Goal: Task Accomplishment & Management: Manage account settings

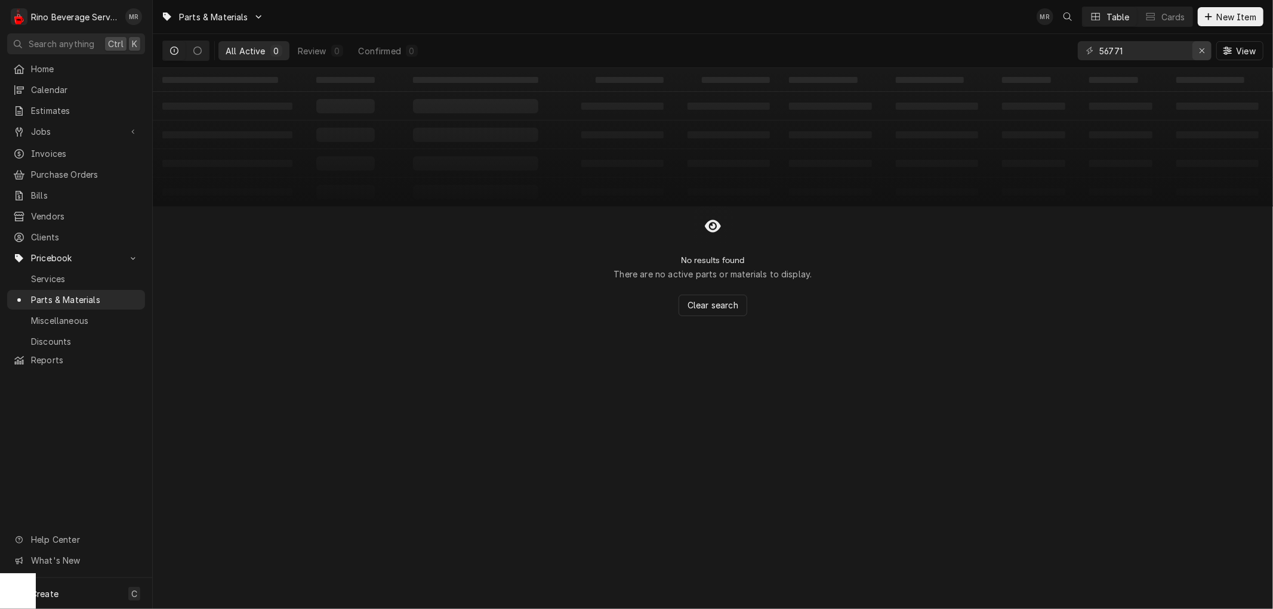
type input "56771"
click at [1200, 48] on icon "Erase input" at bounding box center [1202, 51] width 7 height 8
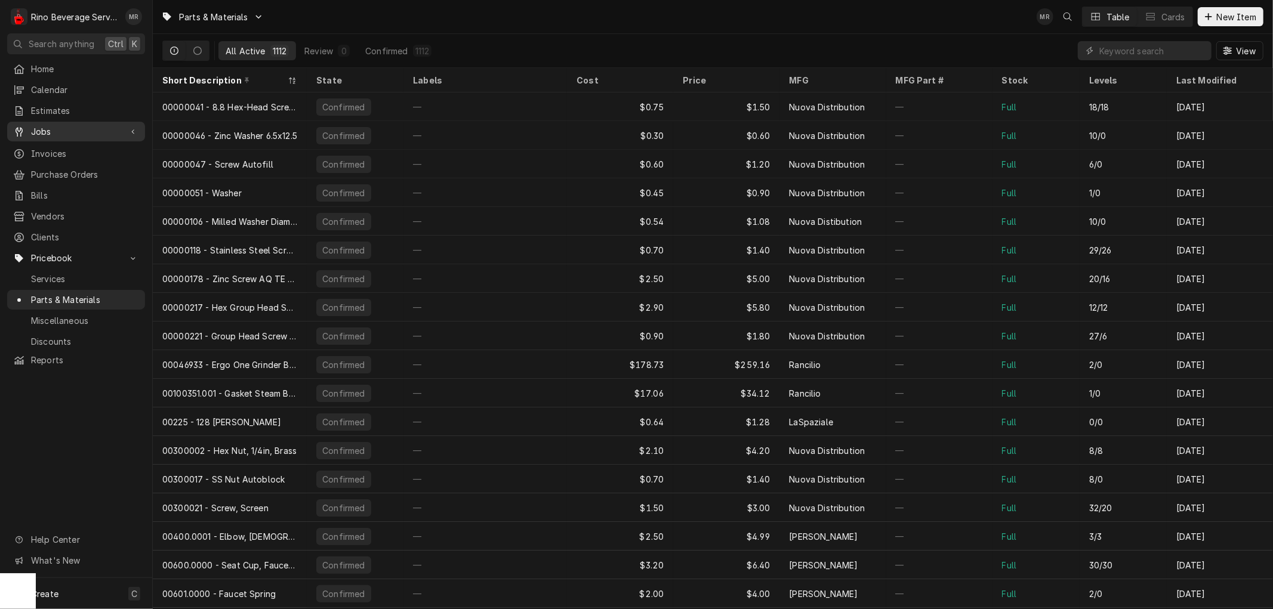
click at [51, 130] on span "Jobs" at bounding box center [76, 131] width 90 height 13
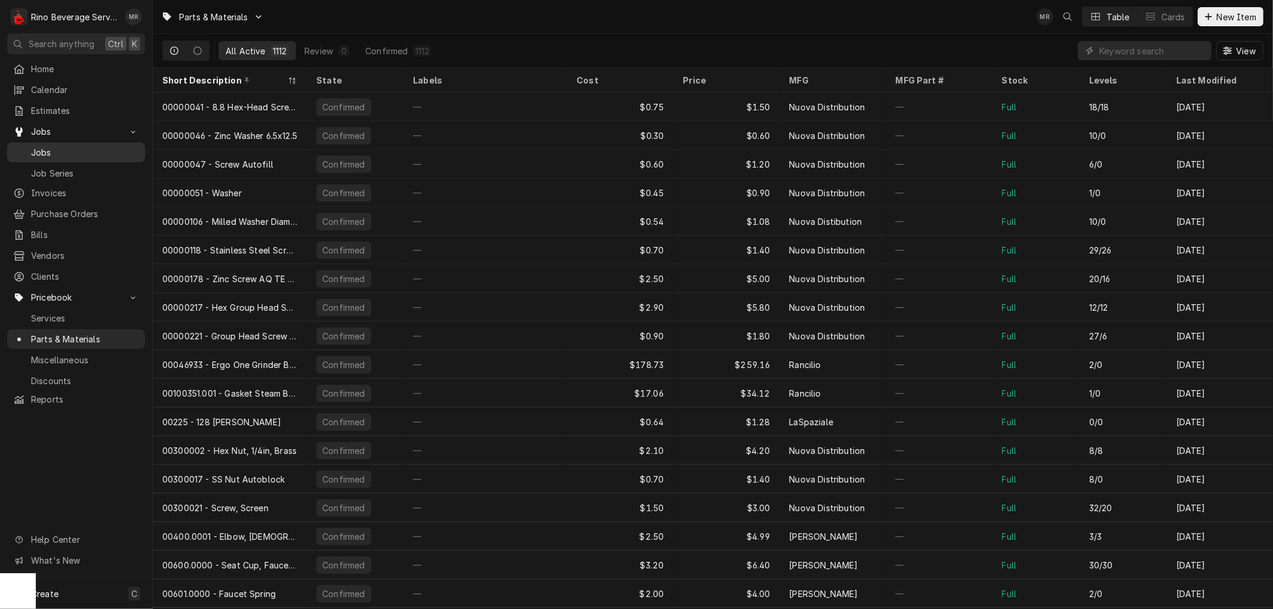
click at [57, 146] on span "Jobs" at bounding box center [85, 152] width 108 height 13
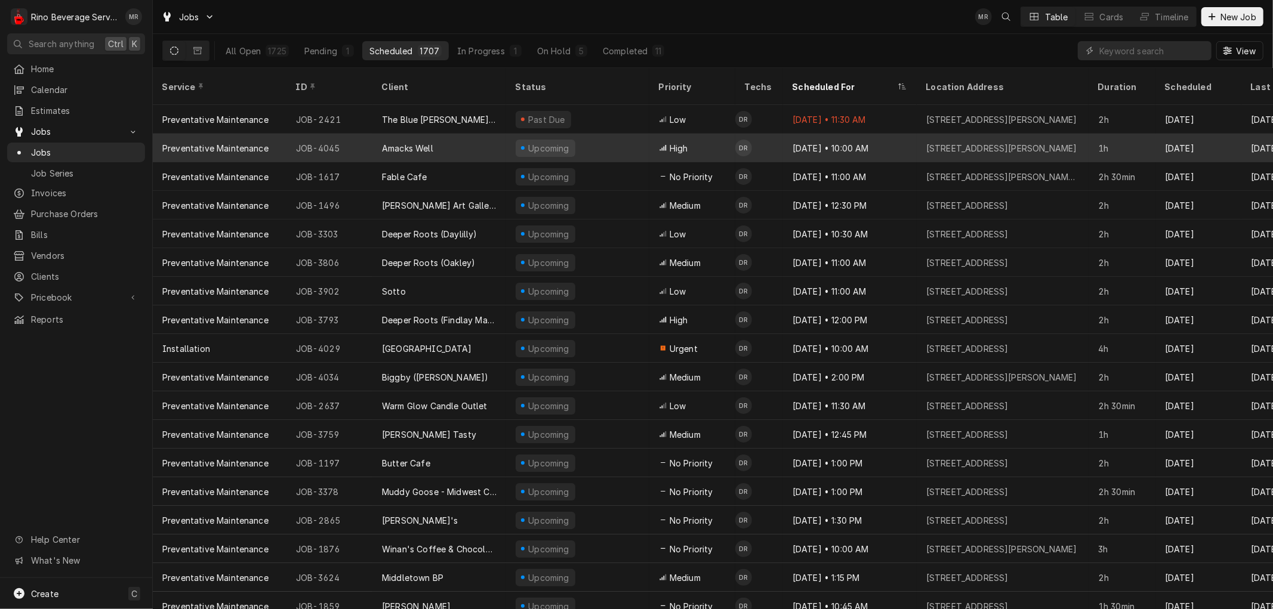
click at [456, 134] on div "Amacks Well" at bounding box center [439, 148] width 134 height 29
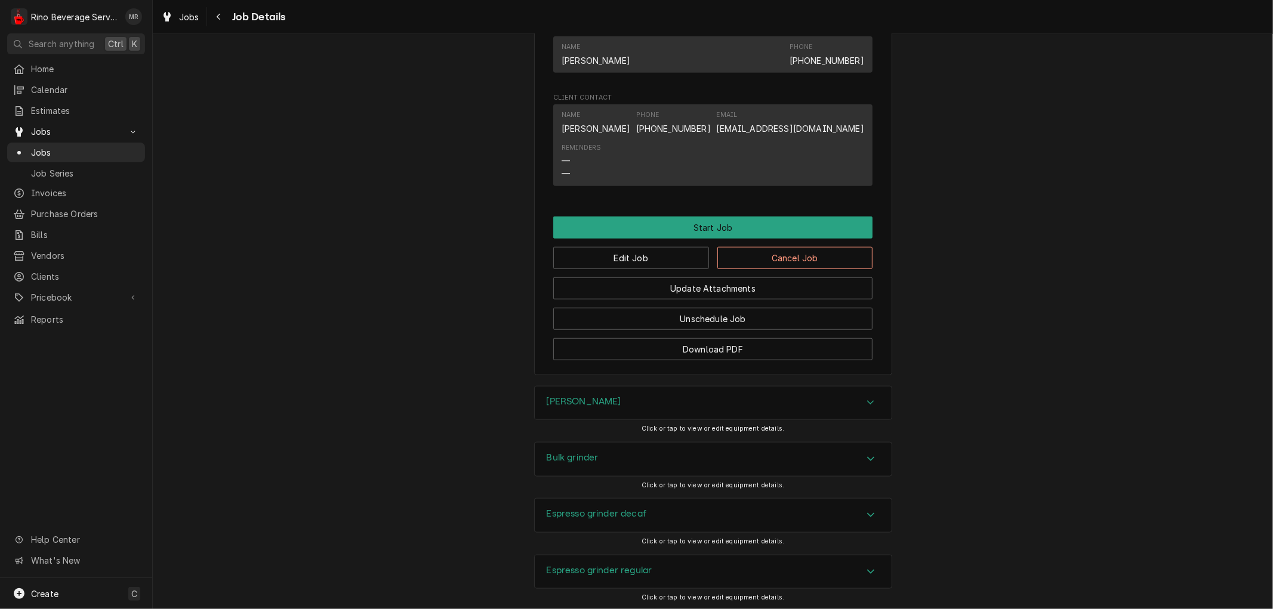
scroll to position [924, 0]
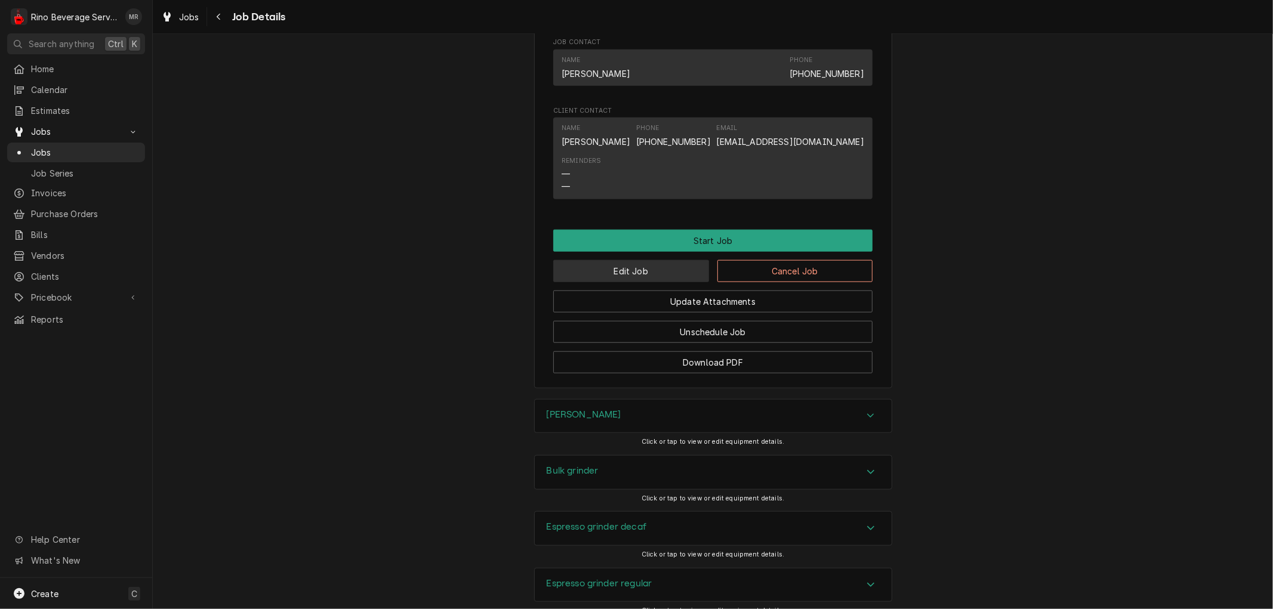
click at [640, 282] on button "Edit Job" at bounding box center [631, 271] width 156 height 22
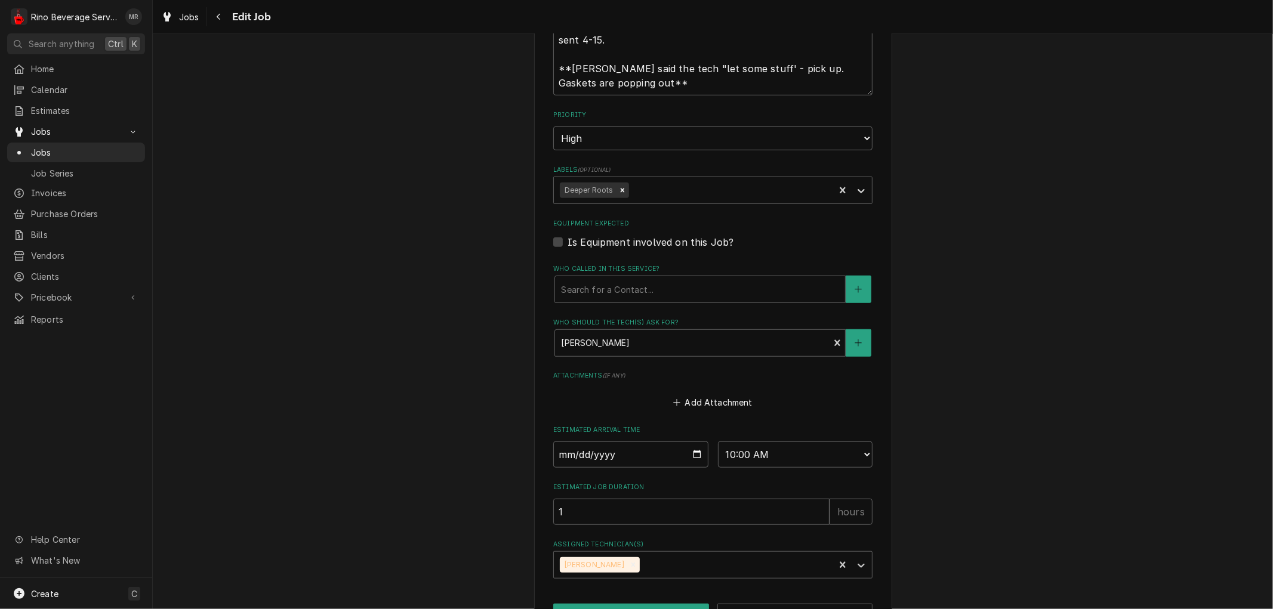
scroll to position [637, 0]
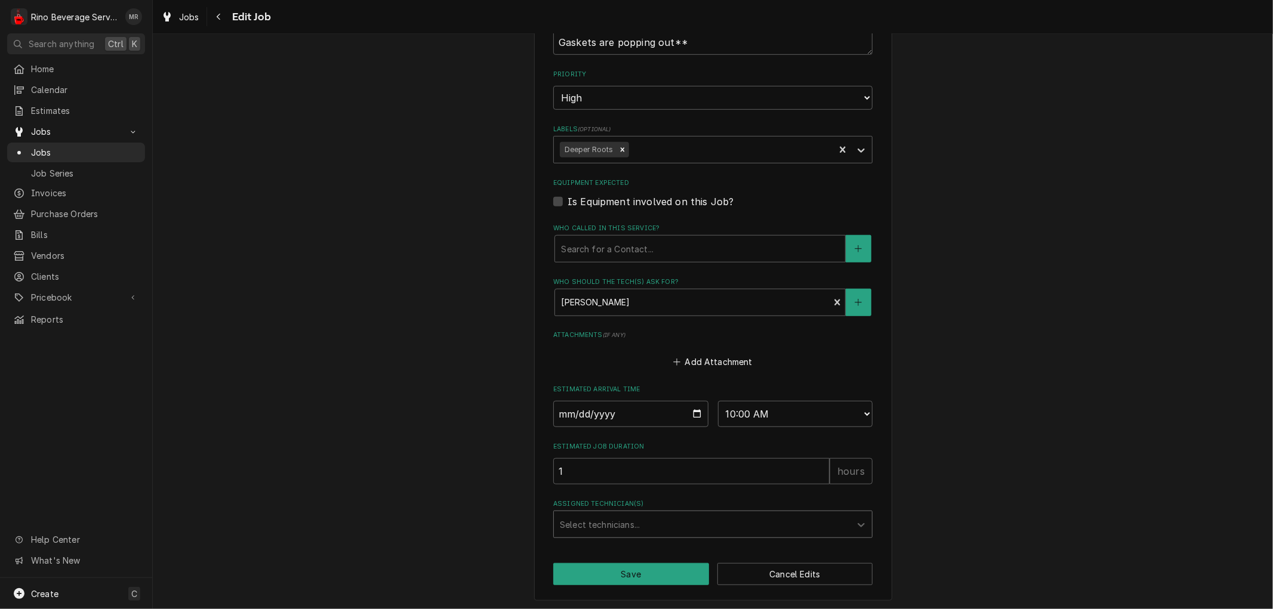
click at [753, 526] on div "Assigned Technician(s)" at bounding box center [702, 524] width 285 height 21
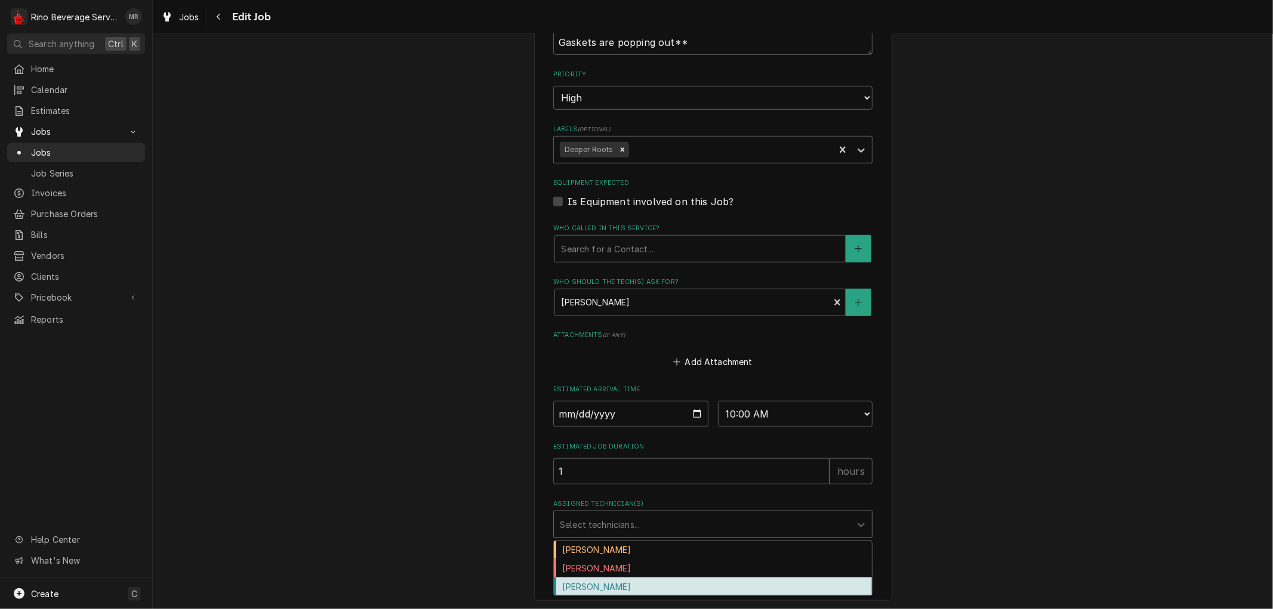
click at [630, 585] on div "Graham Wick" at bounding box center [713, 587] width 318 height 19
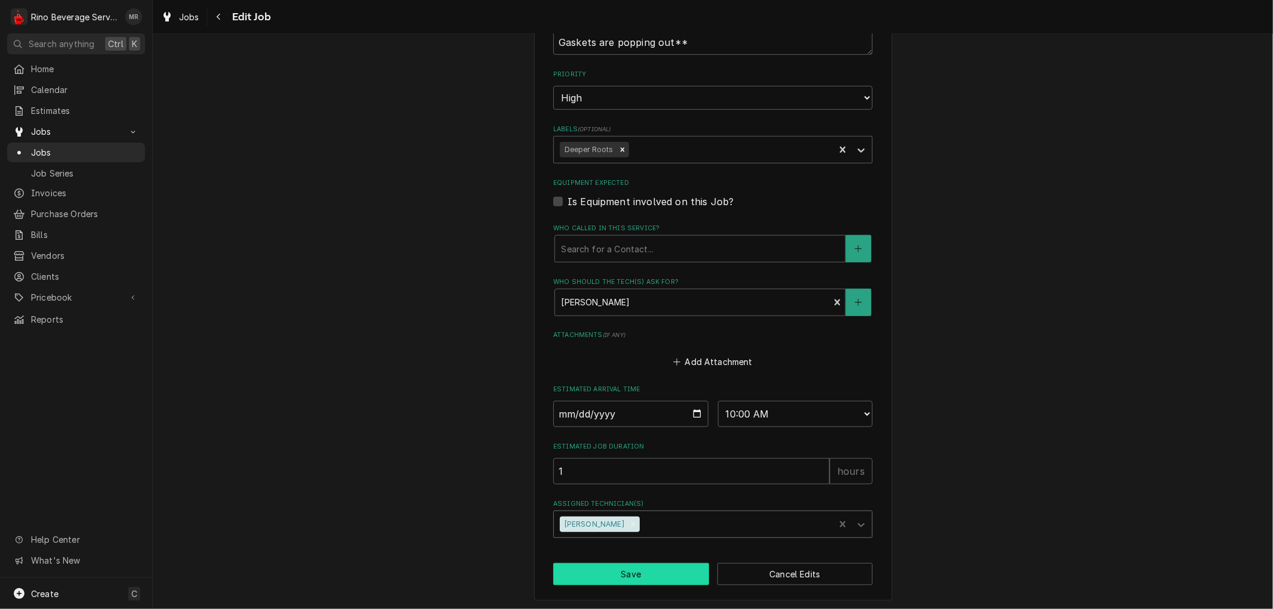
type textarea "x"
click at [857, 409] on select "AM / PM 6:00 AM 6:15 AM 6:30 AM 6:45 AM 7:00 AM 7:15 AM 7:30 AM 7:45 AM 8:00 AM…" at bounding box center [795, 414] width 155 height 26
select select "09:30:00"
click at [718, 401] on select "AM / PM 6:00 AM 6:15 AM 6:30 AM 6:45 AM 7:00 AM 7:15 AM 7:30 AM 7:45 AM 8:00 AM…" at bounding box center [795, 414] width 155 height 26
click at [622, 569] on button "Save" at bounding box center [631, 574] width 156 height 22
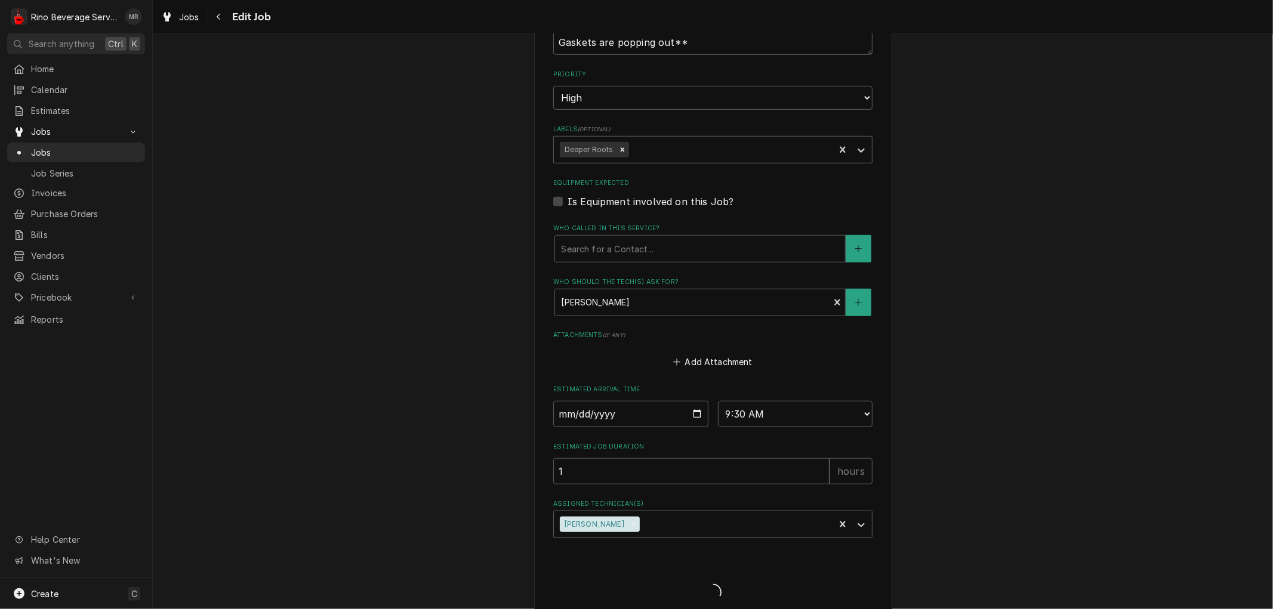
type textarea "x"
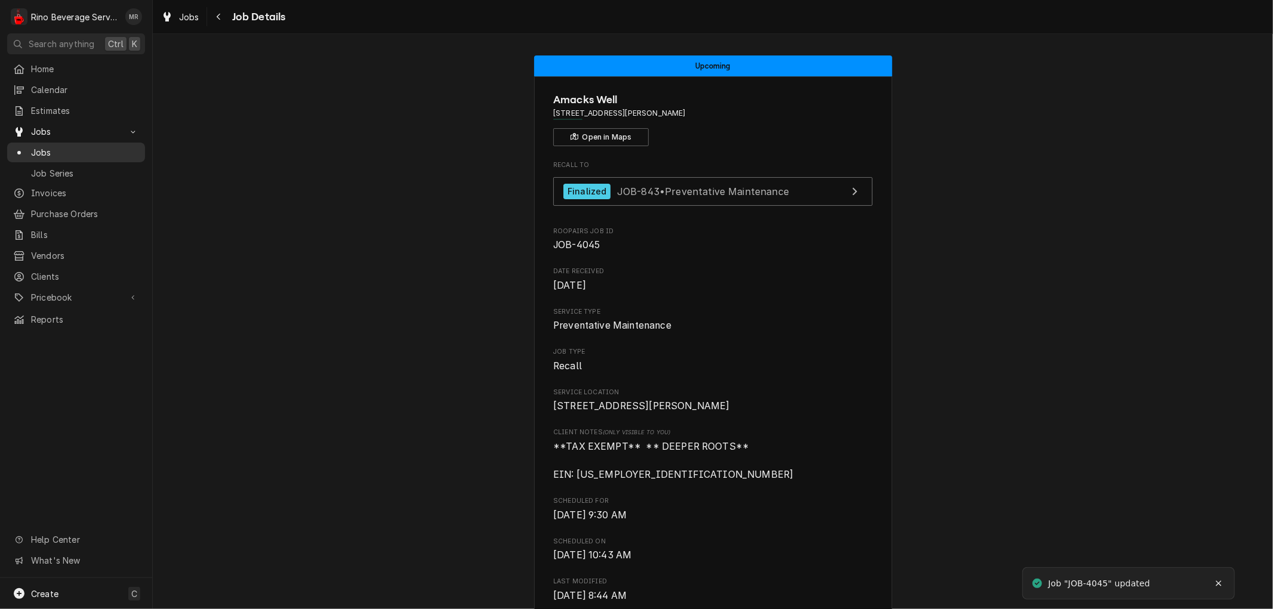
click at [82, 150] on span "Jobs" at bounding box center [85, 152] width 108 height 13
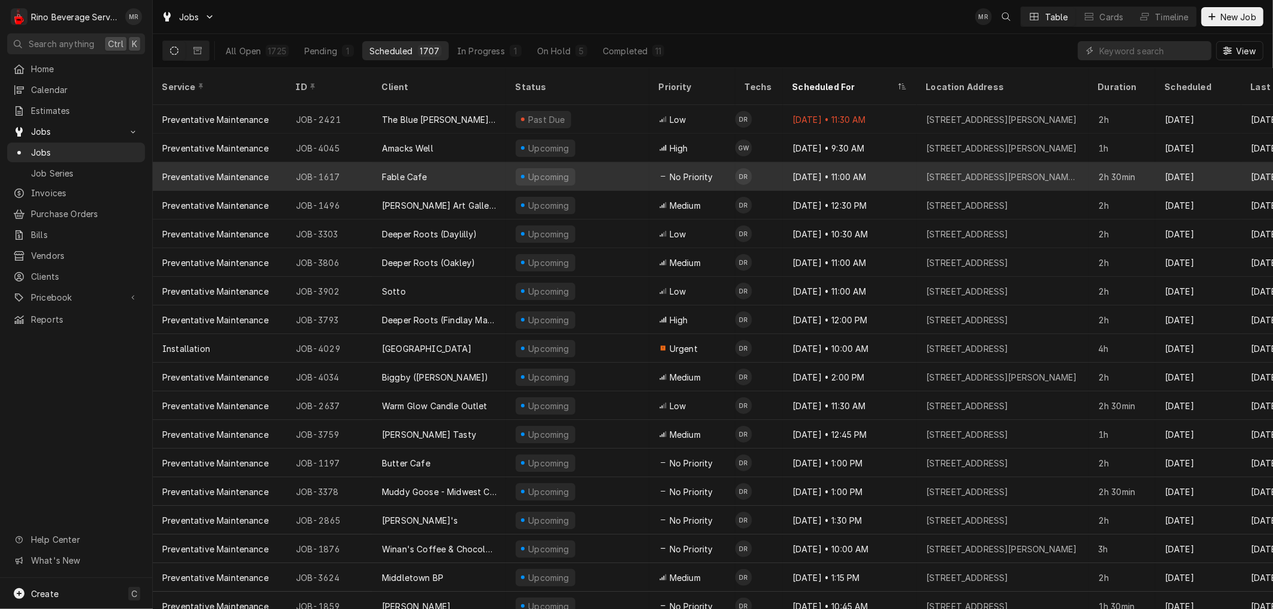
click at [461, 162] on div "Fable Cafe" at bounding box center [439, 176] width 134 height 29
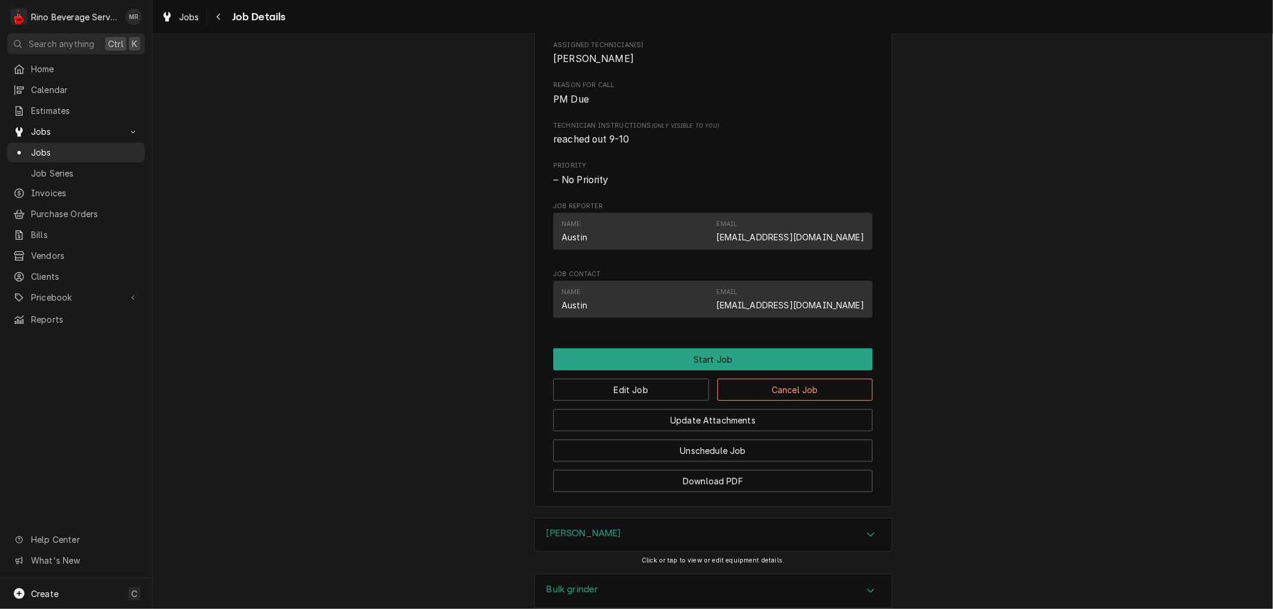
scroll to position [530, 0]
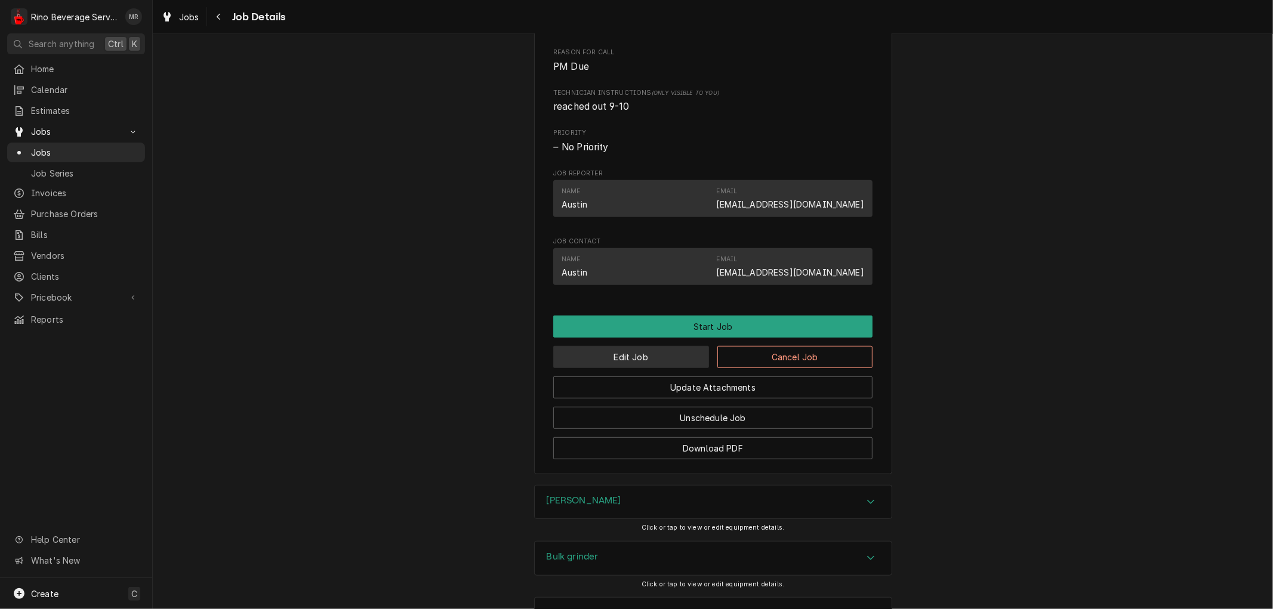
click at [625, 359] on button "Edit Job" at bounding box center [631, 357] width 156 height 22
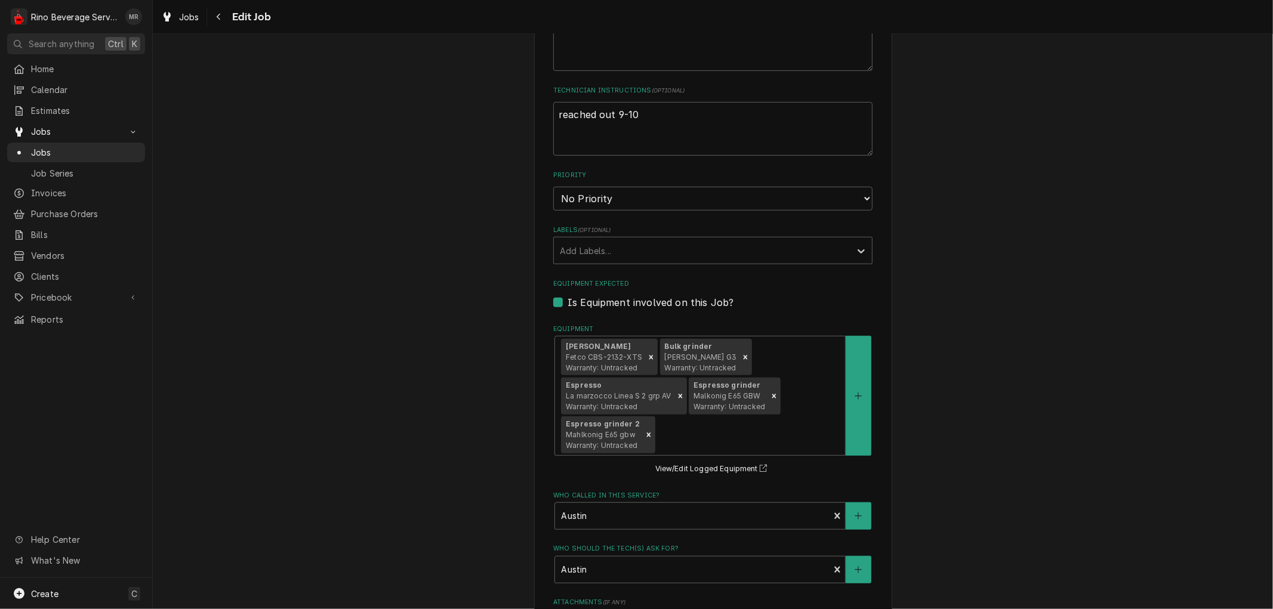
scroll to position [766, 0]
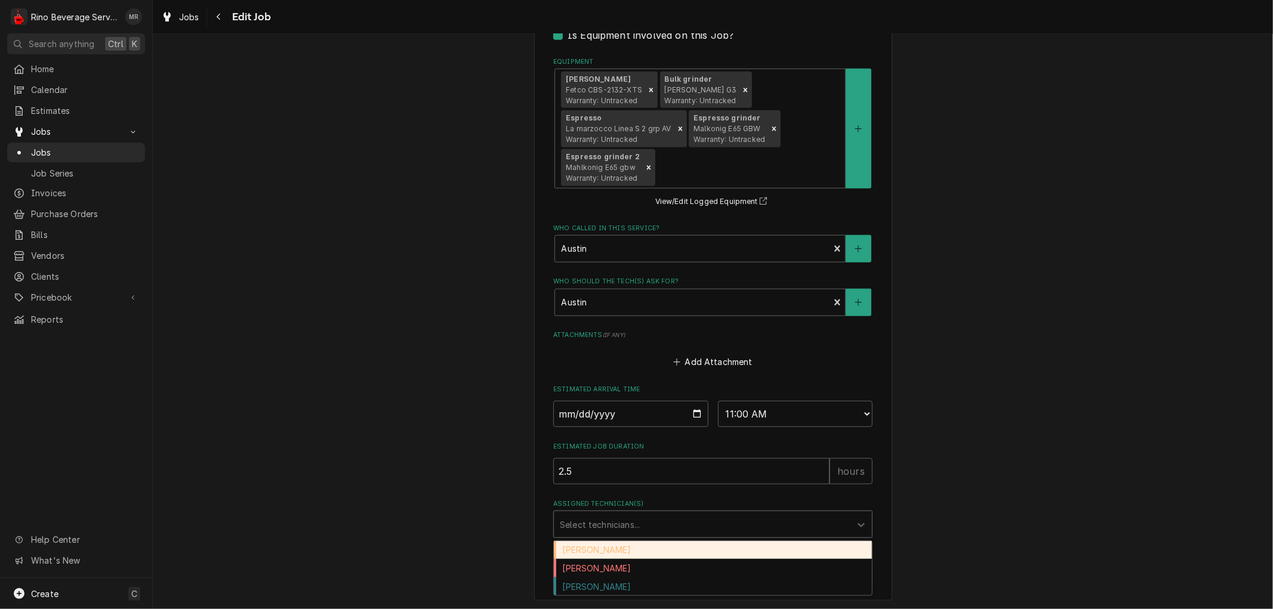
click at [683, 523] on div "Assigned Technician(s)" at bounding box center [702, 524] width 285 height 21
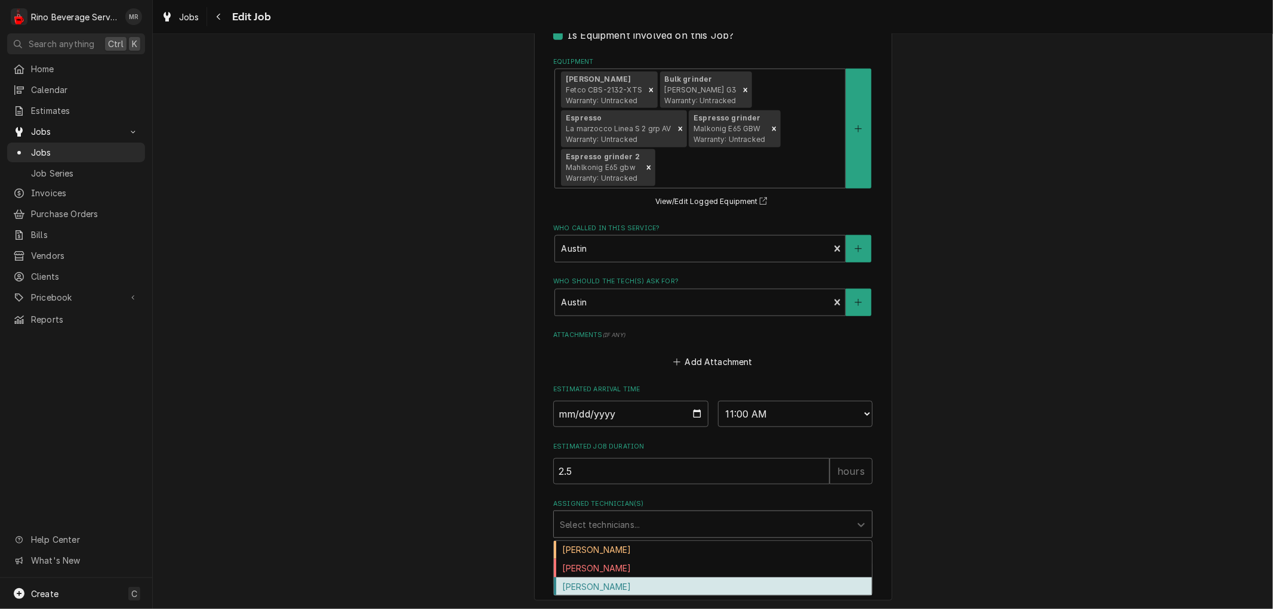
click at [627, 580] on div "[PERSON_NAME]" at bounding box center [713, 587] width 318 height 19
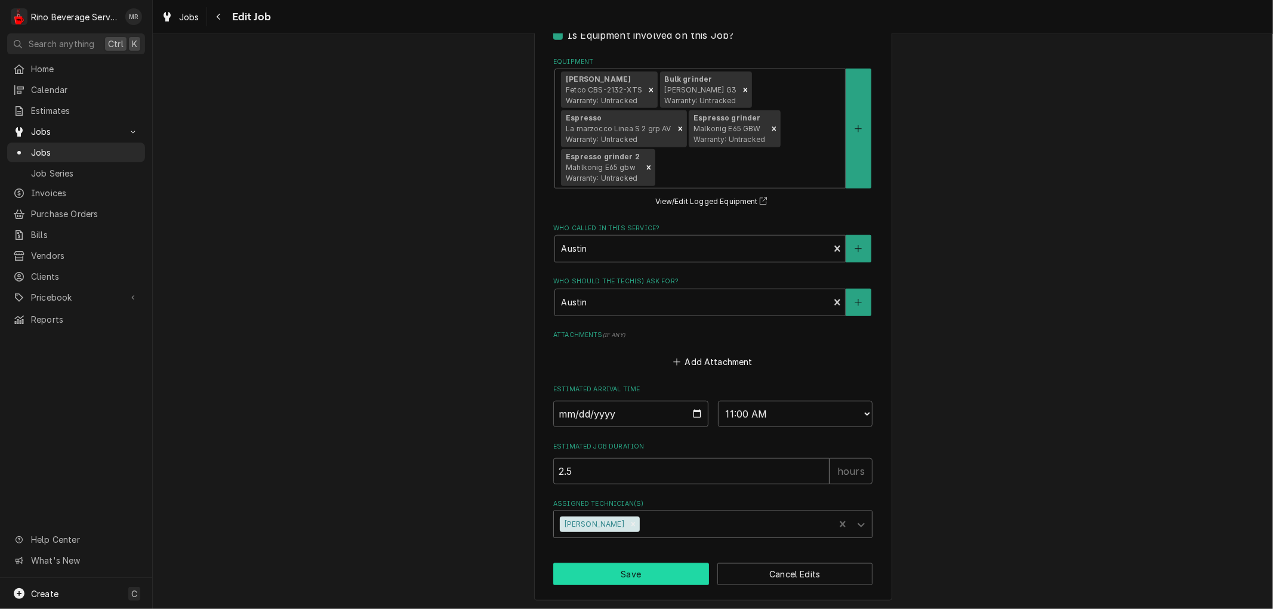
click at [623, 574] on button "Save" at bounding box center [631, 574] width 156 height 22
type textarea "x"
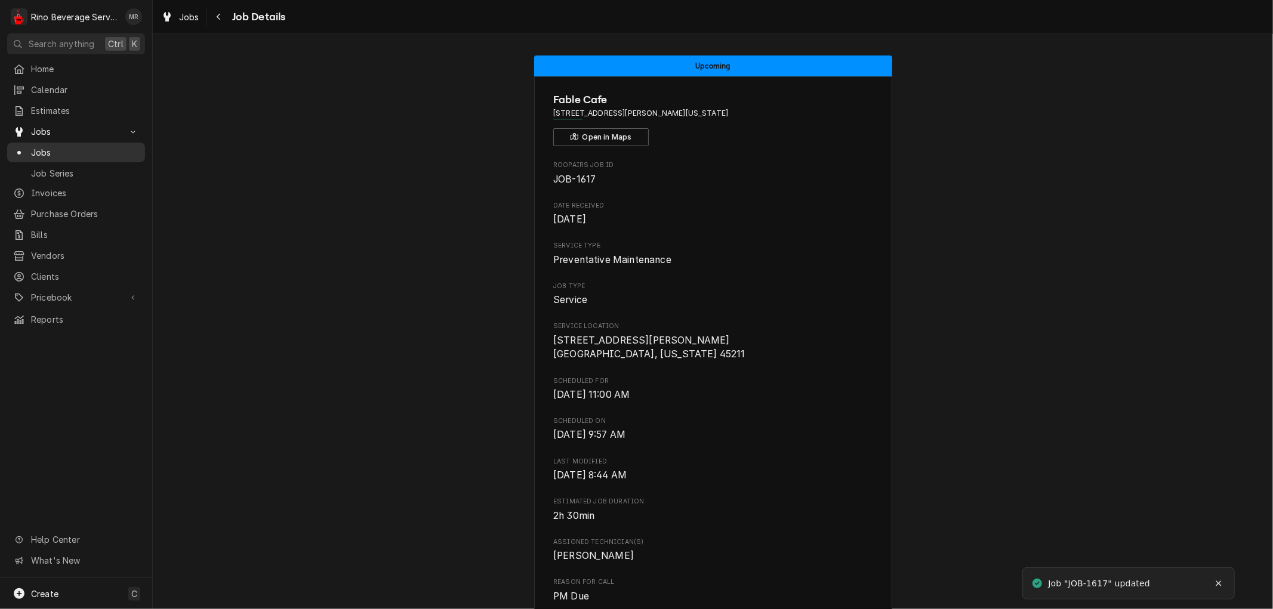
click at [58, 146] on span "Jobs" at bounding box center [85, 152] width 108 height 13
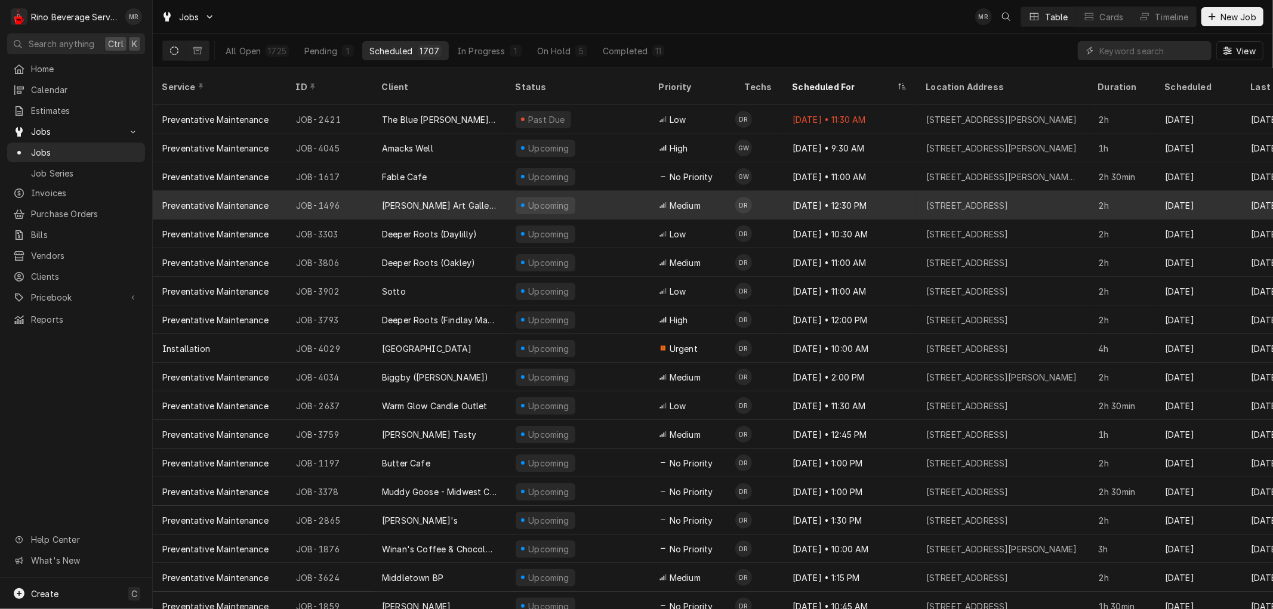
click at [608, 191] on div "Upcoming" at bounding box center [577, 205] width 143 height 29
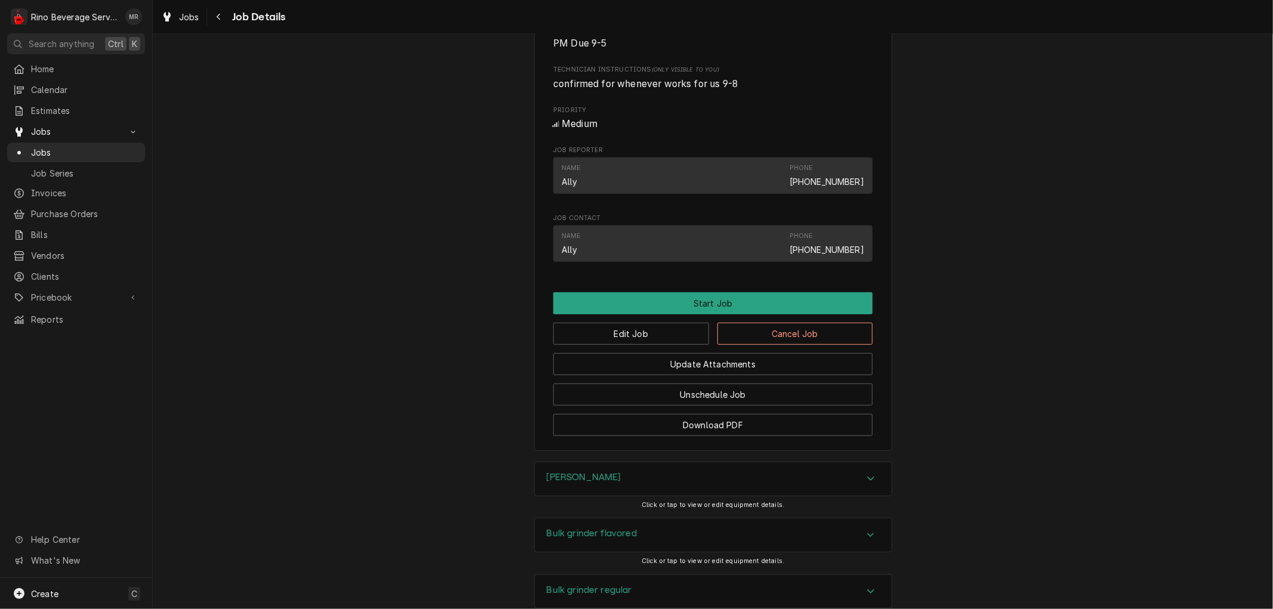
scroll to position [535, 0]
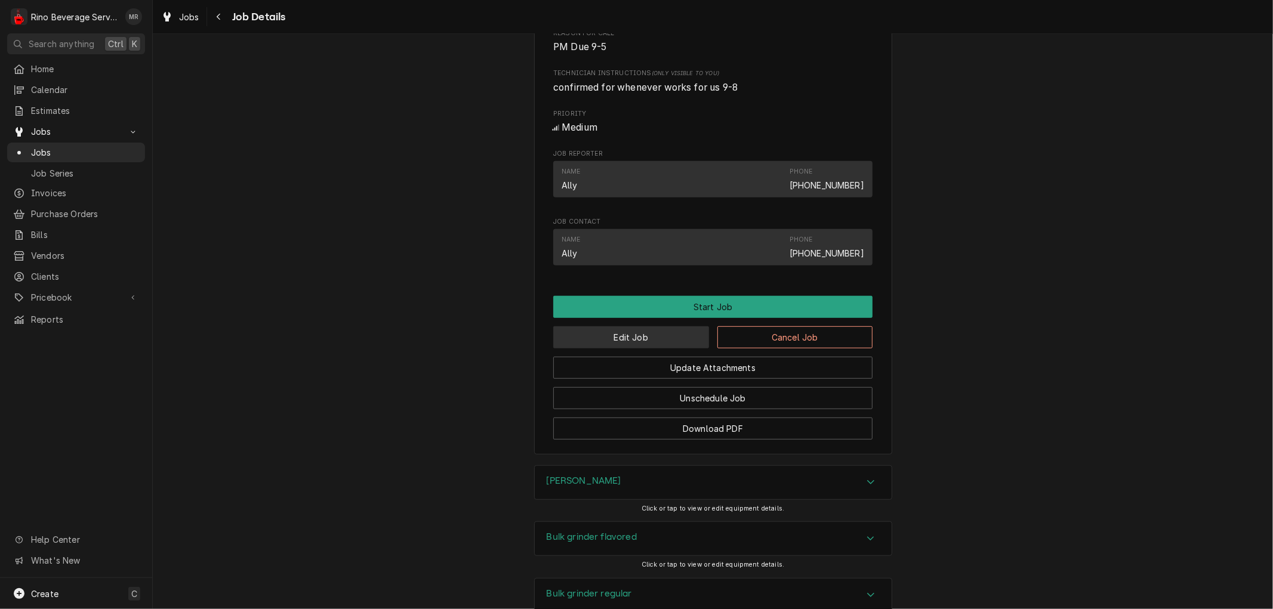
click at [646, 349] on button "Edit Job" at bounding box center [631, 337] width 156 height 22
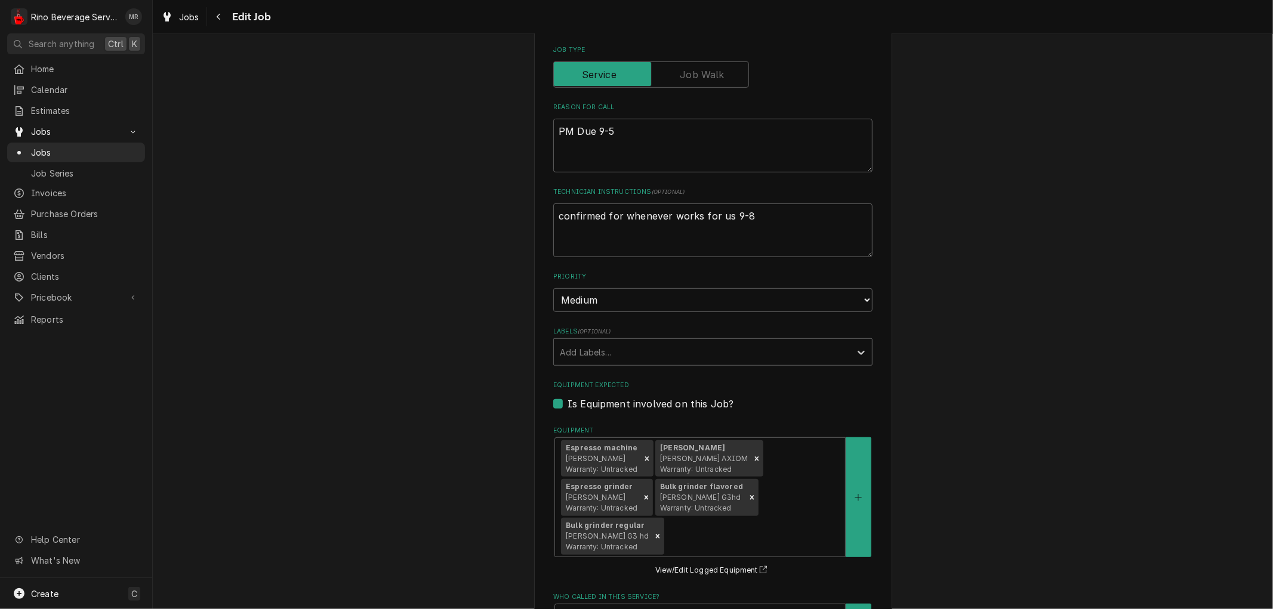
scroll to position [766, 0]
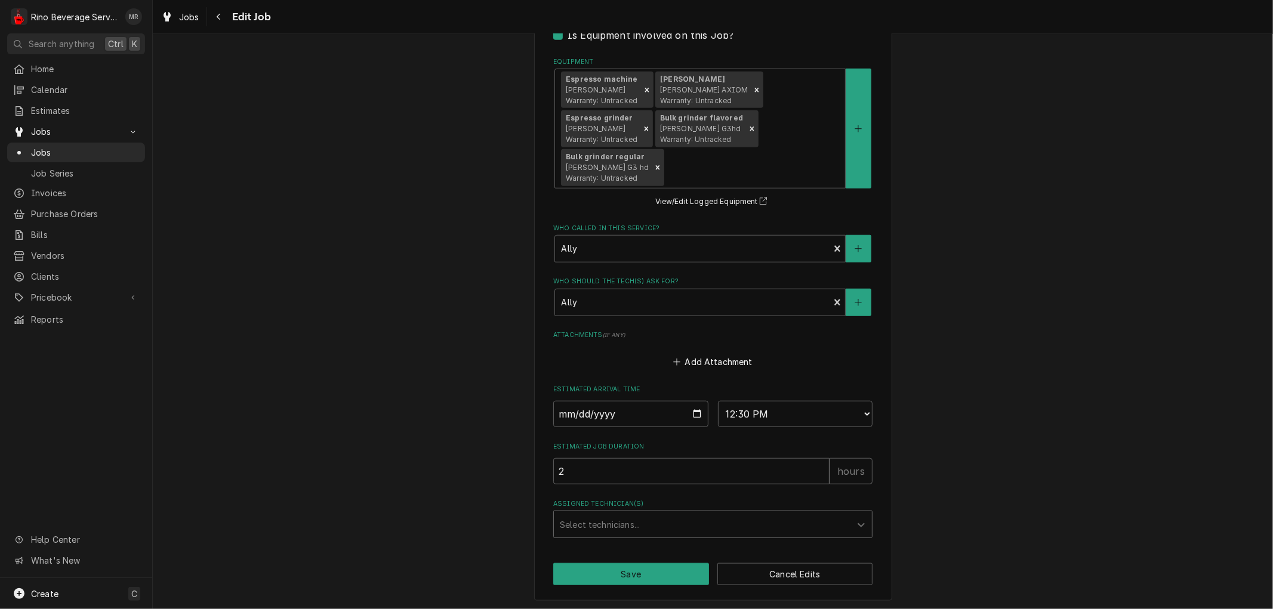
click at [718, 522] on div "Assigned Technician(s)" at bounding box center [702, 524] width 285 height 21
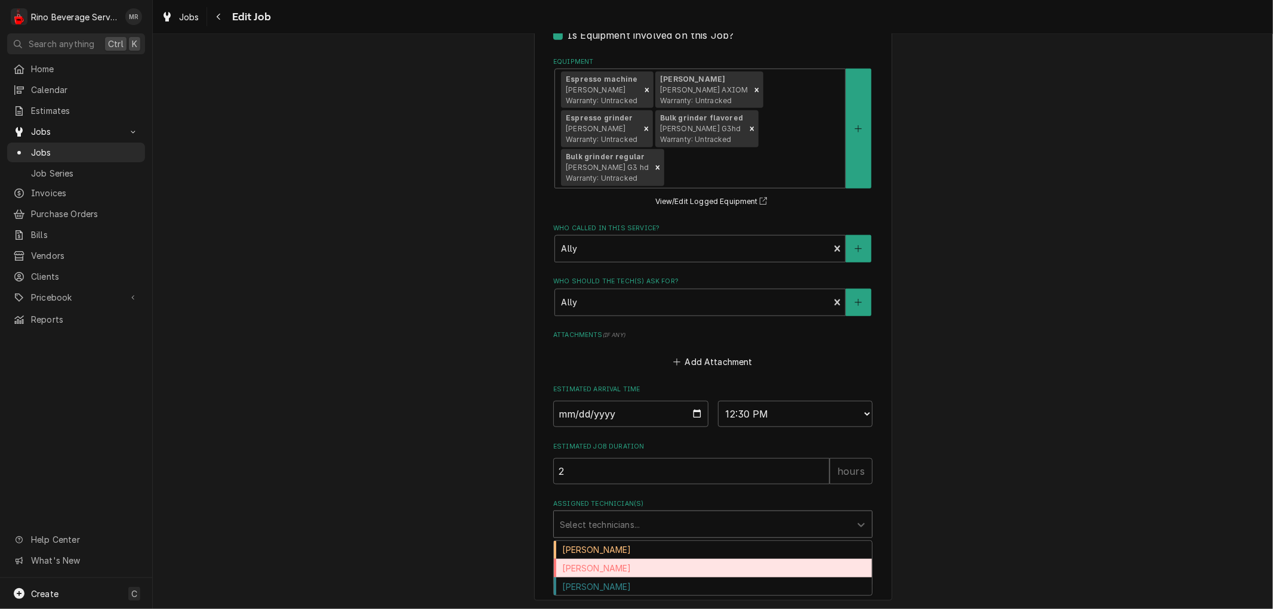
click at [577, 568] on div "[PERSON_NAME]" at bounding box center [713, 568] width 318 height 19
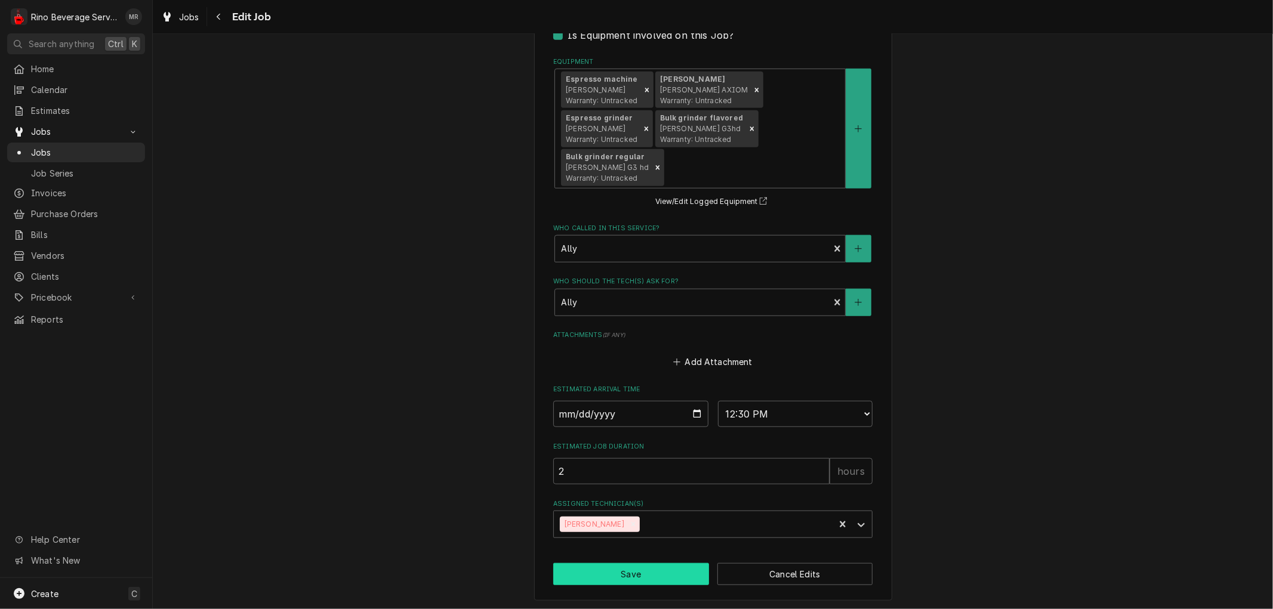
click at [605, 572] on button "Save" at bounding box center [631, 574] width 156 height 22
type textarea "x"
